Goal: Find specific page/section: Find specific page/section

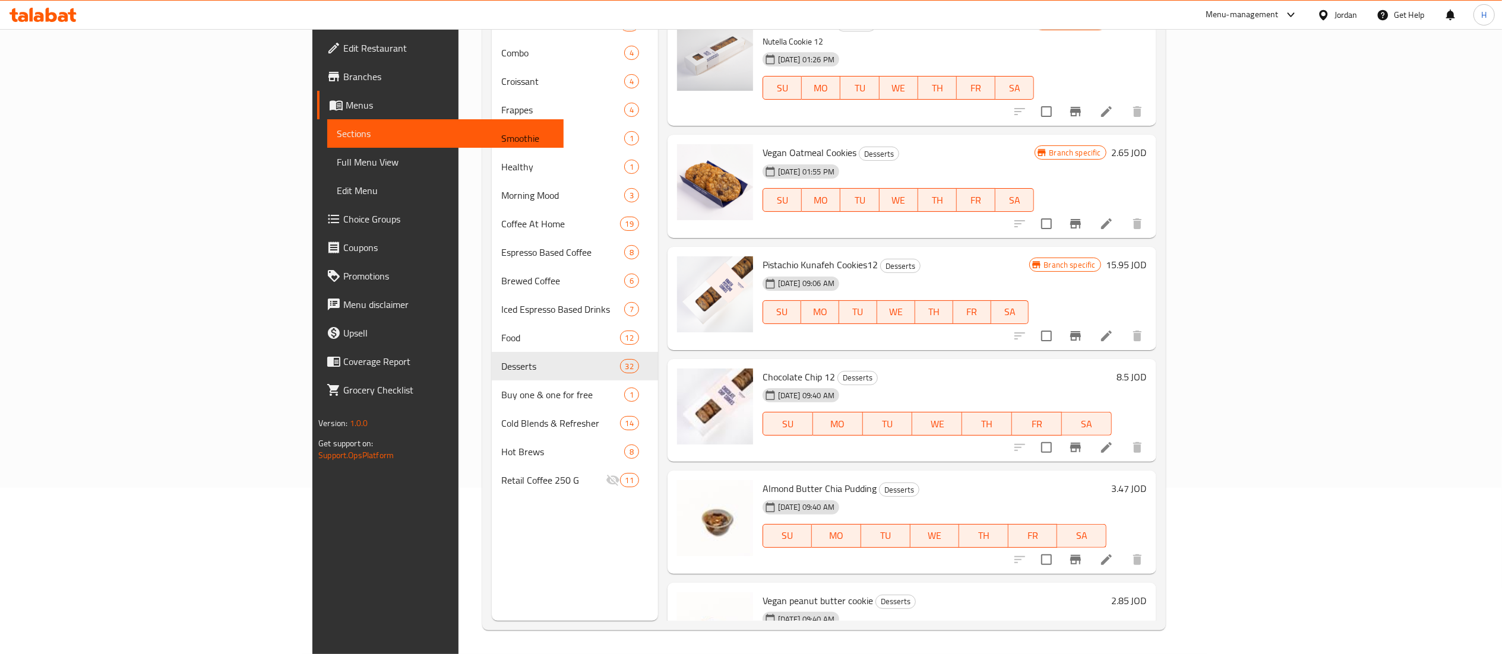
scroll to position [119, 0]
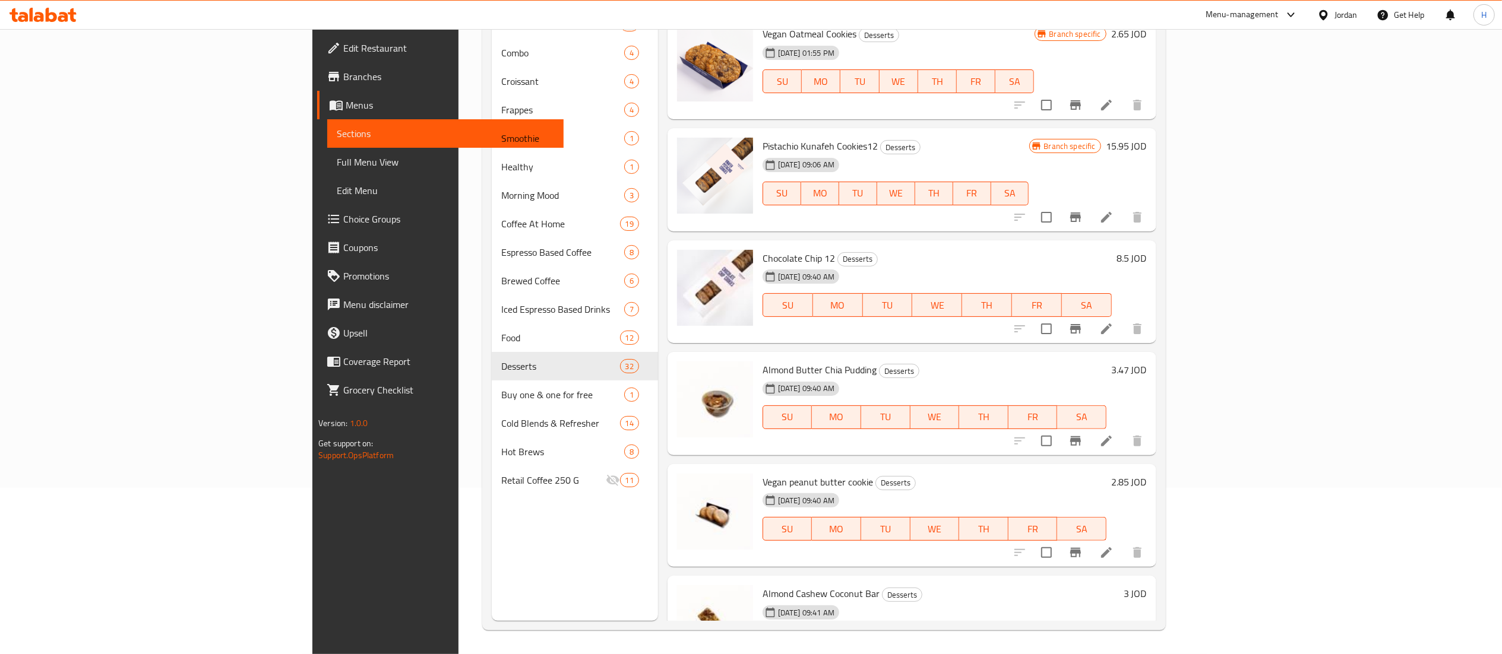
click at [50, 8] on icon at bounding box center [42, 15] width 67 height 14
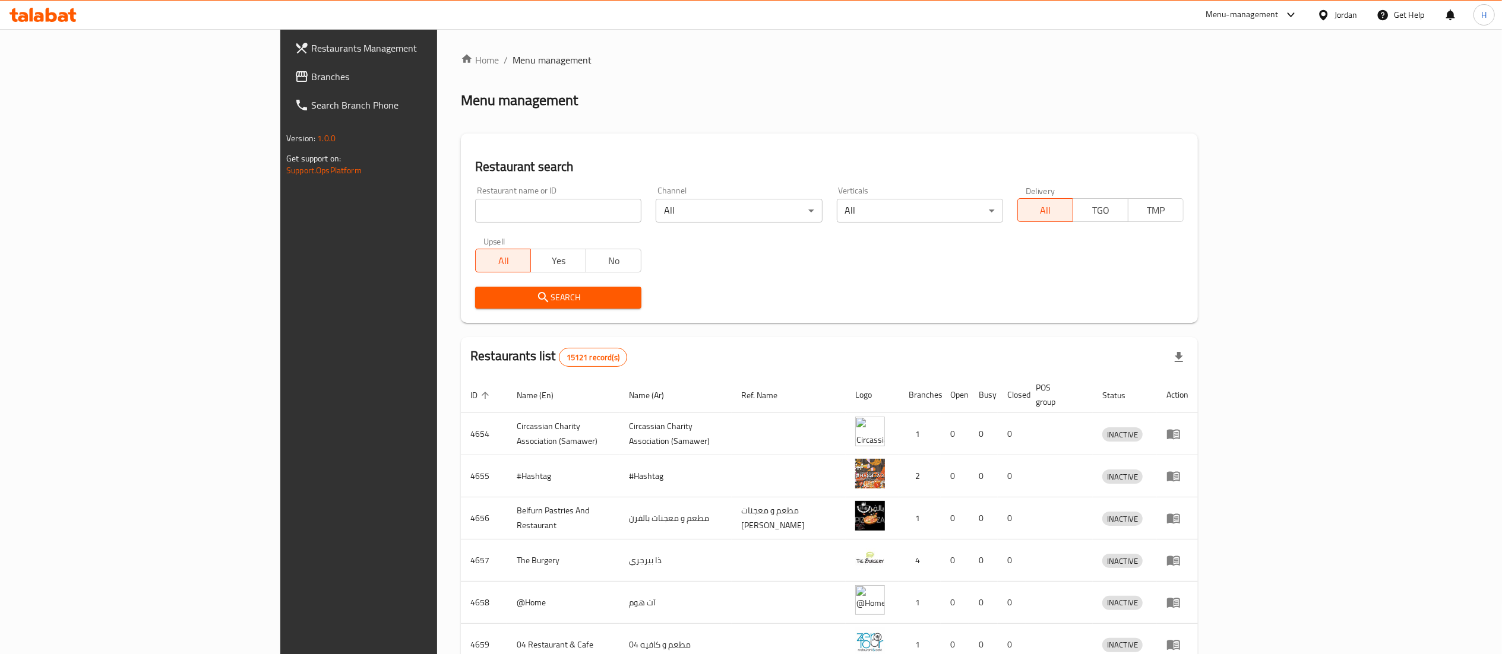
click at [475, 215] on input "search" at bounding box center [558, 211] width 166 height 24
paste input ""[STREET_ADDRESS]""
drag, startPoint x: 430, startPoint y: 207, endPoint x: 333, endPoint y: 220, distance: 98.3
click at [475, 220] on input ""[STREET_ADDRESS]"" at bounding box center [558, 211] width 166 height 24
type input "35545"
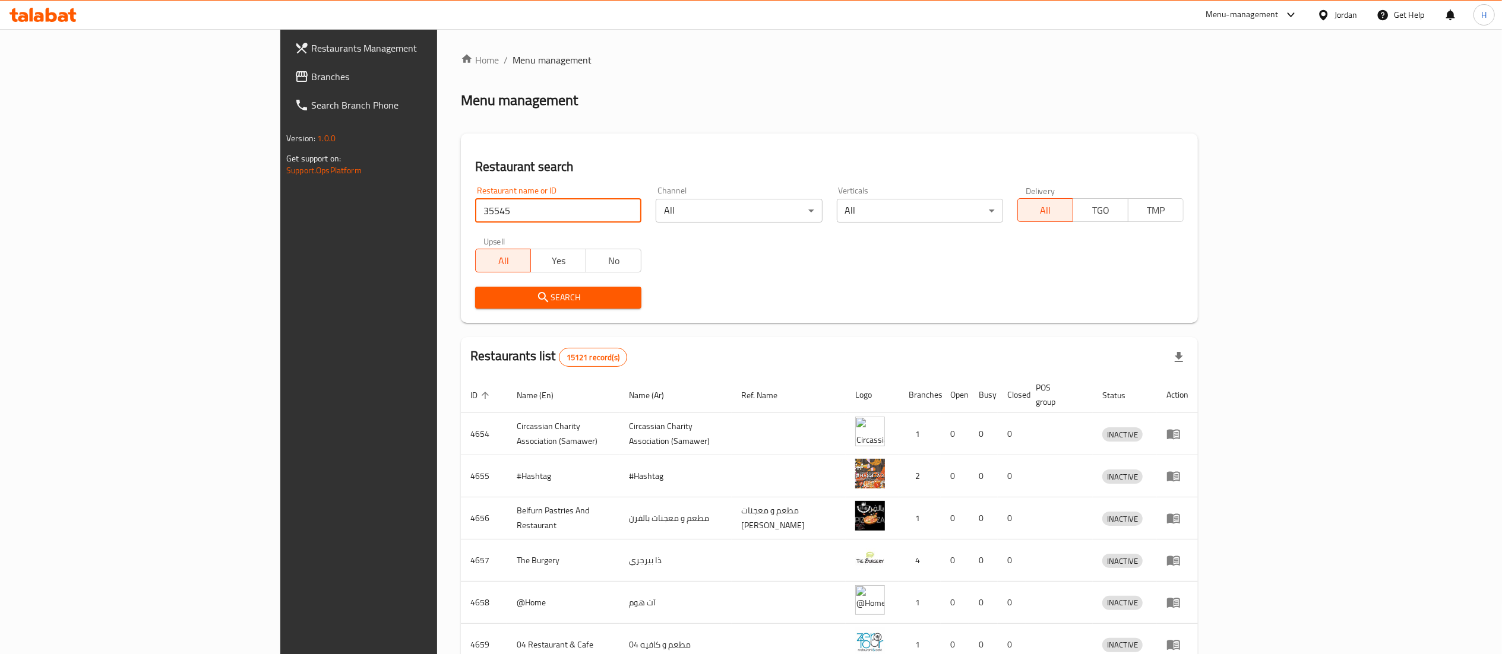
click button "Search" at bounding box center [558, 298] width 166 height 22
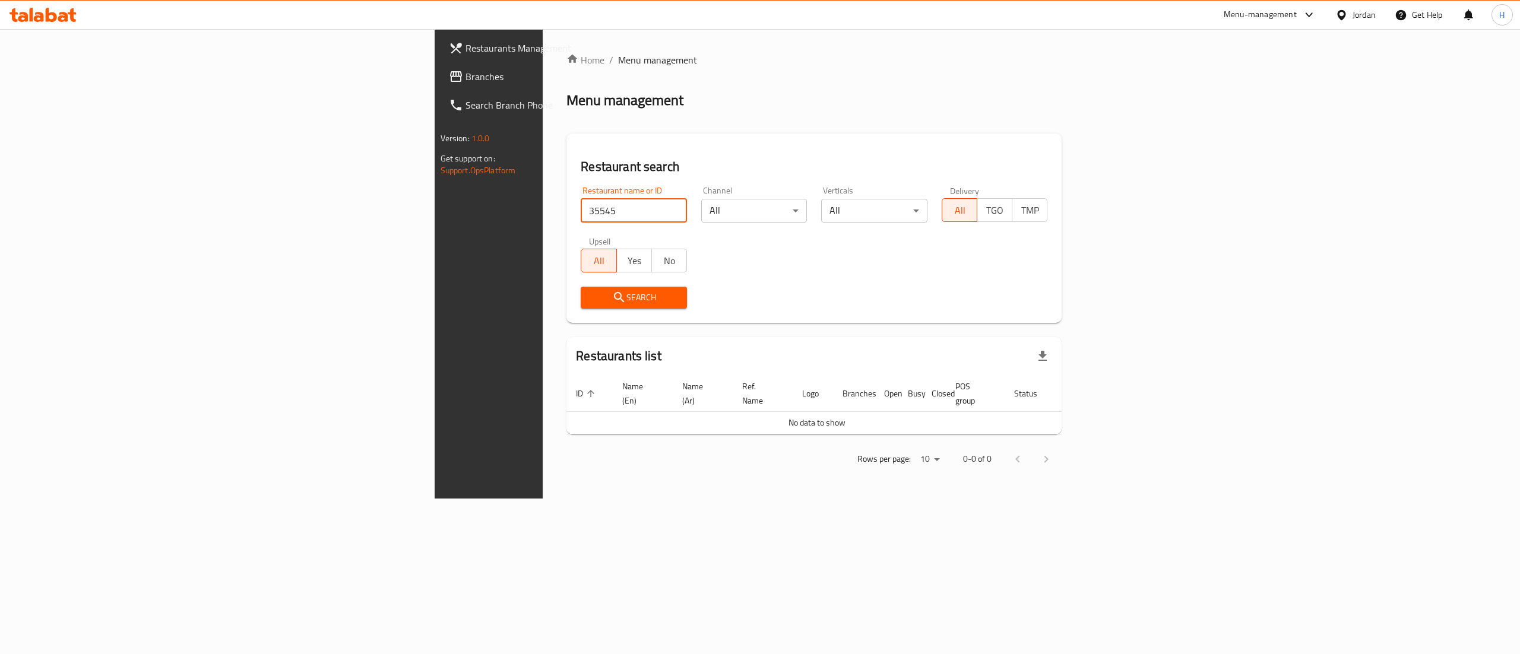
click at [439, 85] on link "Branches" at bounding box center [563, 76] width 249 height 28
